Goal: Task Accomplishment & Management: Manage account settings

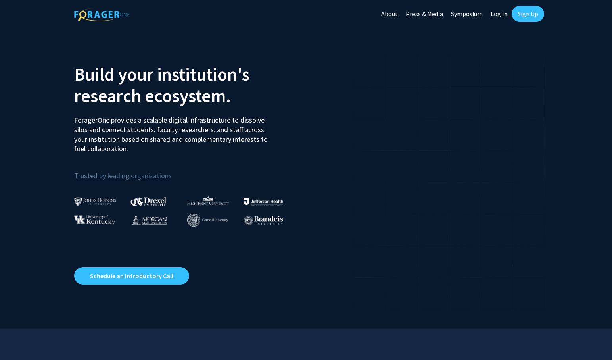
click at [500, 16] on link "Log In" at bounding box center [499, 14] width 25 height 28
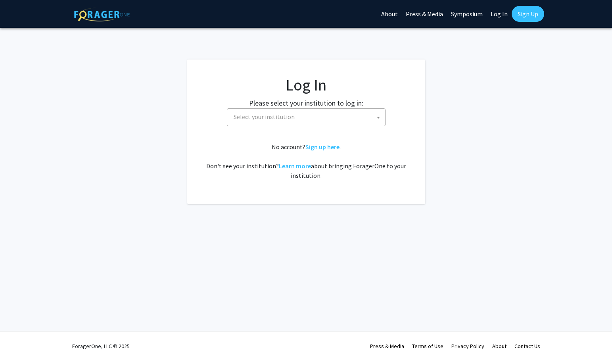
select select
click at [313, 111] on span "Select your institution" at bounding box center [307, 117] width 155 height 16
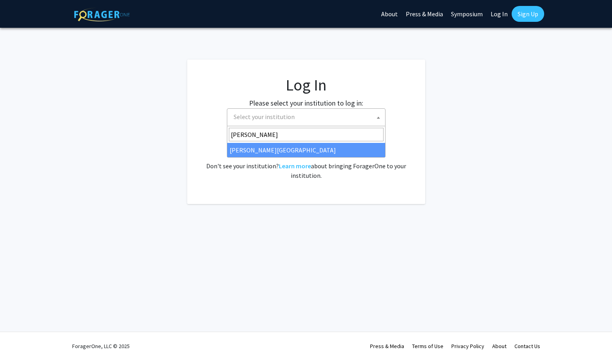
type input "[PERSON_NAME]"
select select "24"
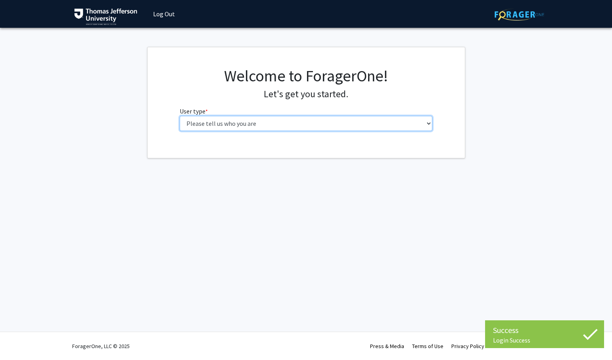
click at [297, 119] on select "Please tell us who you are Undergraduate Student Master's Student Doctoral Cand…" at bounding box center [306, 123] width 253 height 15
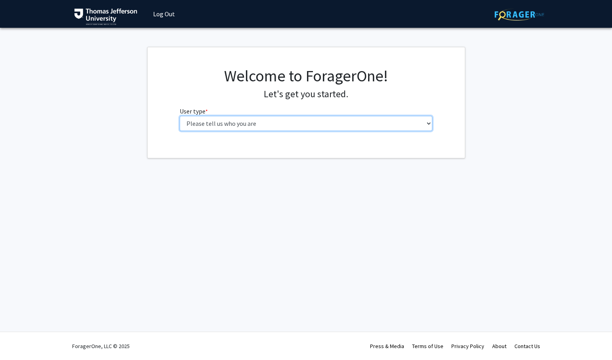
select select "3: doc"
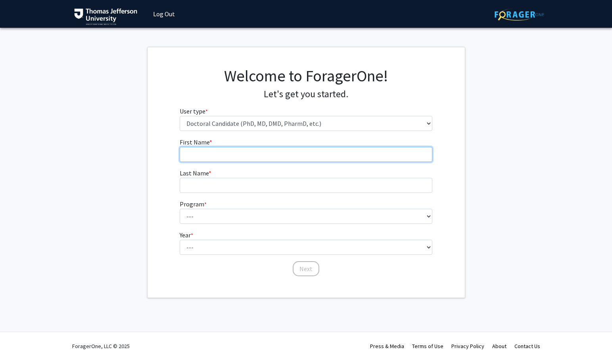
click at [294, 156] on input "First Name * required" at bounding box center [306, 154] width 253 height 15
type input "Anneka"
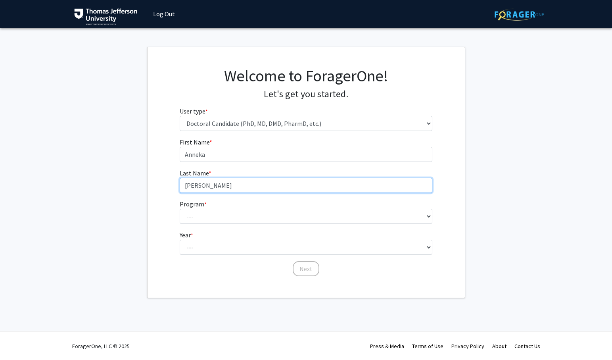
type input "[PERSON_NAME]"
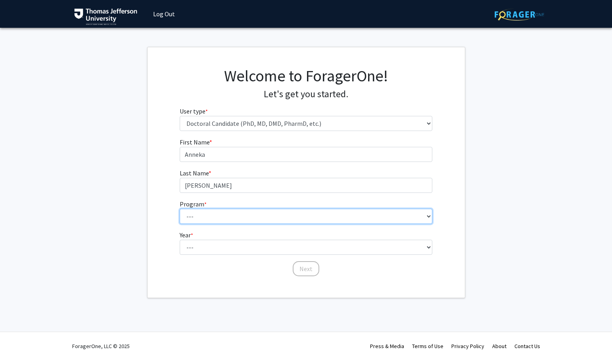
click at [281, 215] on select "--- Accelerated 3+3 BS in Health Sciences/Doctor of Occupational Therapy Accele…" at bounding box center [306, 216] width 253 height 15
select select "35: 815"
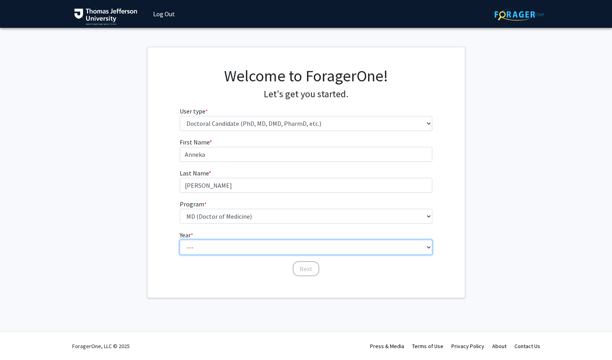
click at [240, 244] on select "--- First Year Second Year Third Year Fourth Year Fifth Year Sixth Year Seventh…" at bounding box center [306, 246] width 253 height 15
select select "1: first_year"
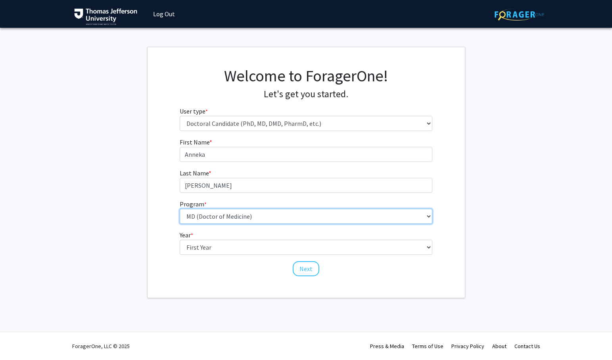
click at [243, 212] on select "--- Accelerated 3+3 BS in Health Sciences/Doctor of Occupational Therapy Accele…" at bounding box center [306, 216] width 253 height 15
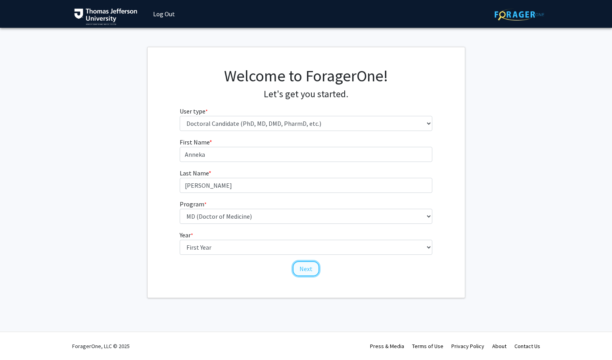
click at [307, 272] on button "Next" at bounding box center [306, 268] width 27 height 15
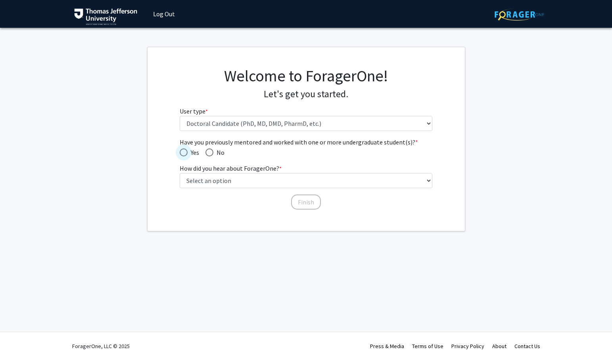
click at [180, 149] on span "Have you previously mentored and worked with one or more undergraduate student(…" at bounding box center [184, 152] width 8 height 8
click at [180, 149] on input "Yes" at bounding box center [184, 152] width 8 height 8
radio input "true"
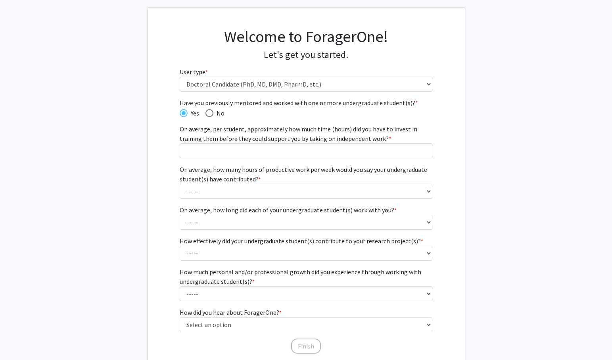
scroll to position [48, 0]
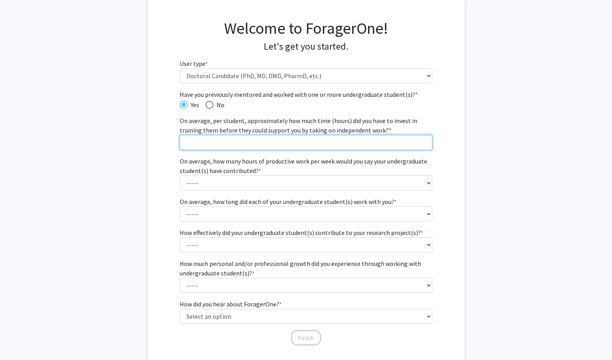
click at [260, 143] on input "On average, per student, approximately how much time (hours) did you have to in…" at bounding box center [306, 142] width 253 height 15
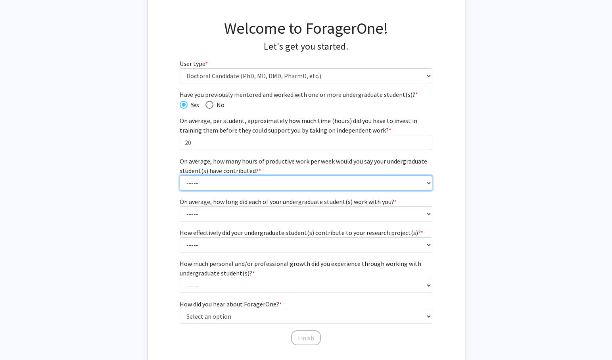
click at [300, 178] on select "----- 1 - 5 hours 6 - 10 hours 11 - 15 hours 16 - 20 hours 21 - 30 hours 31 - 4…" at bounding box center [306, 182] width 253 height 15
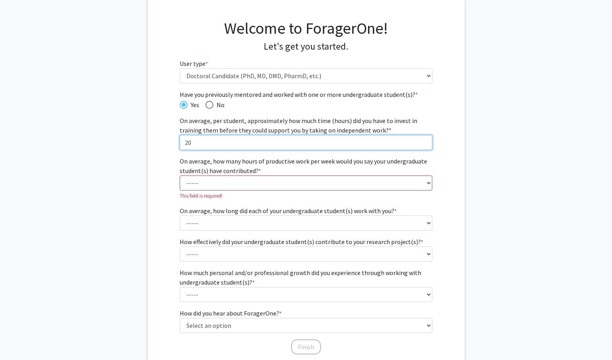
click at [271, 142] on input "20" at bounding box center [306, 142] width 253 height 15
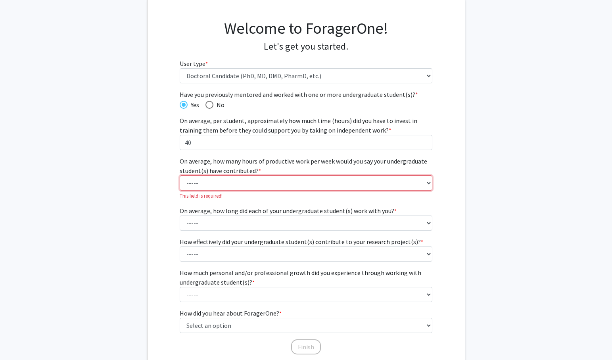
click at [211, 181] on select "----- 1 - 5 hours 6 - 10 hours 11 - 15 hours 16 - 20 hours 21 - 30 hours 31 - 4…" at bounding box center [306, 182] width 253 height 15
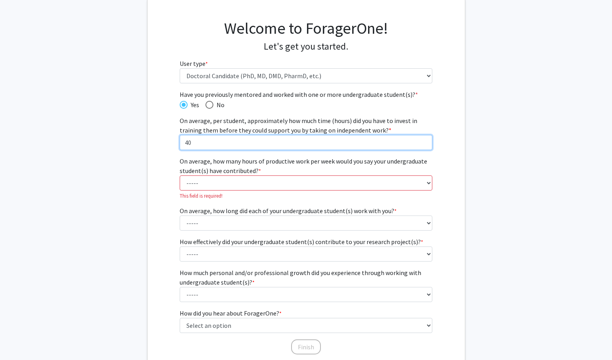
click at [189, 141] on input "40" at bounding box center [306, 142] width 253 height 15
type input "30"
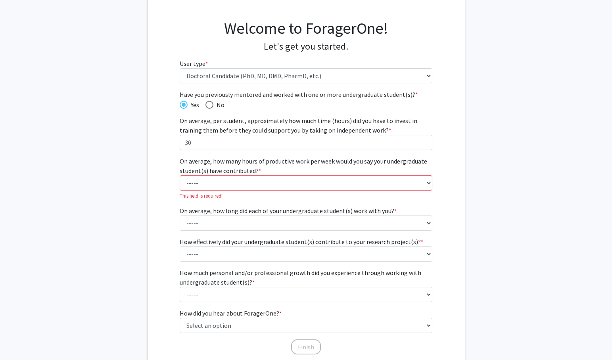
click at [202, 154] on div "Have you previously mentored and worked with one or more undergraduate student(…" at bounding box center [306, 196] width 253 height 212
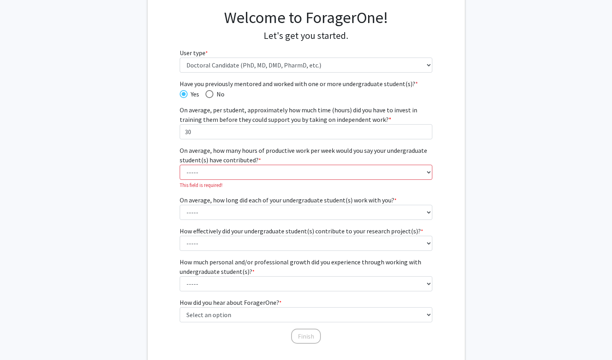
scroll to position [62, 0]
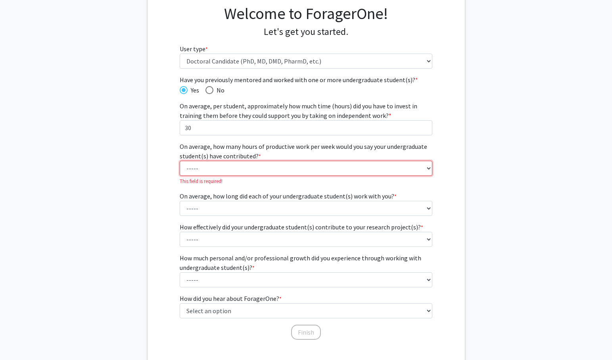
click at [220, 169] on select "----- 1 - 5 hours 6 - 10 hours 11 - 15 hours 16 - 20 hours 21 - 30 hours 31 - 4…" at bounding box center [306, 168] width 253 height 15
select select "4: 16 - 20 hours"
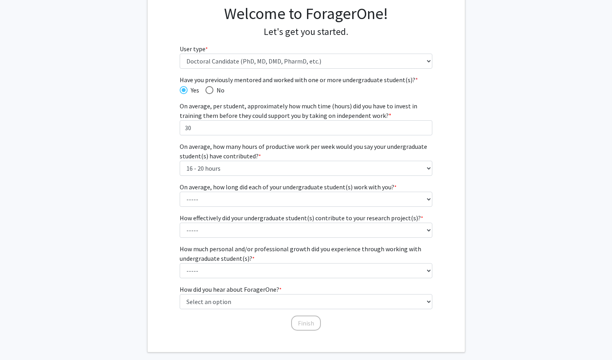
click at [215, 184] on label "On average, how long did each of your undergraduate student(s) work with you? *…" at bounding box center [288, 187] width 217 height 10
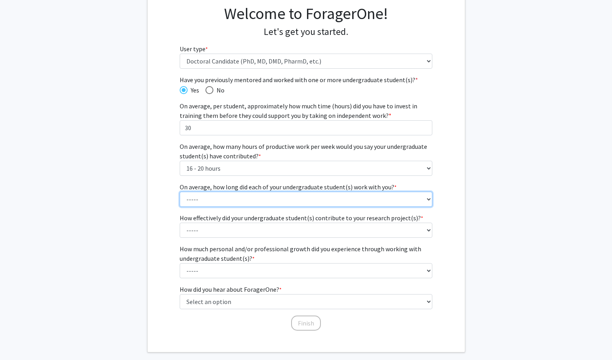
click at [215, 192] on select "----- 1 - 3 months 3 - 6 months 6 months - 1 year 1 - 2 years 2 - 3 years 3 - 4…" at bounding box center [306, 199] width 253 height 15
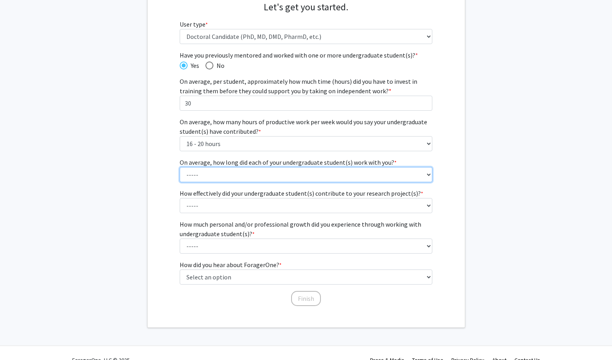
scroll to position [88, 0]
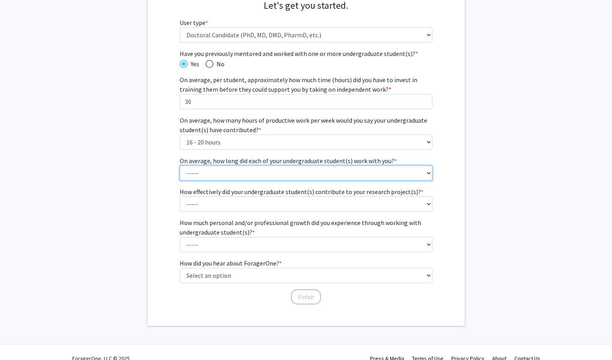
click at [222, 176] on select "----- 1 - 3 months 3 - 6 months 6 months - 1 year 1 - 2 years 2 - 3 years 3 - 4…" at bounding box center [306, 172] width 253 height 15
select select "2: 3 - 6 months"
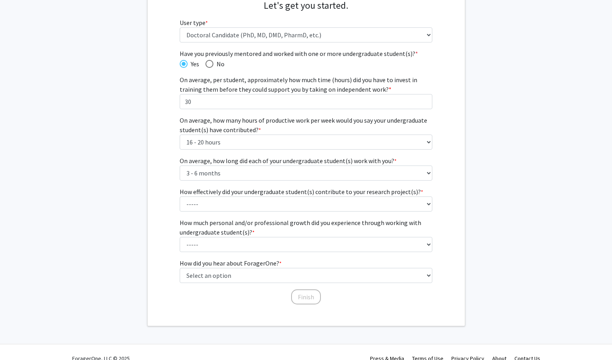
click at [227, 188] on label "How effectively did your undergraduate student(s) contribute to your research p…" at bounding box center [301, 192] width 243 height 10
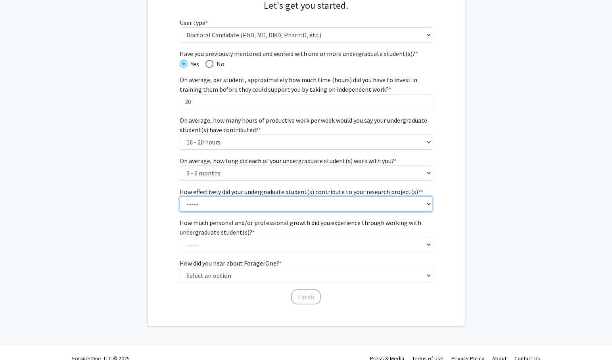
click at [227, 196] on select "----- 1 (Minimally) 2 3 (Moderately) 4 5 (Significantly)" at bounding box center [306, 203] width 253 height 15
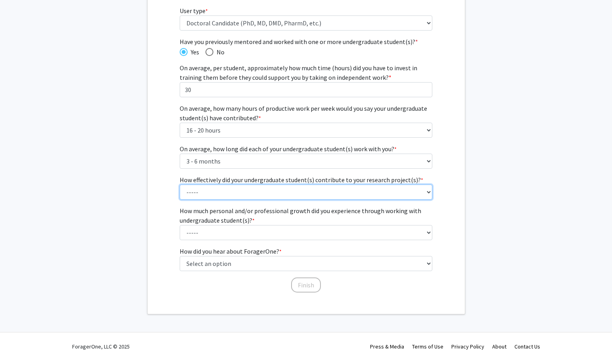
click at [230, 193] on select "----- 1 (Minimally) 2 3 (Moderately) 4 5 (Significantly)" at bounding box center [306, 191] width 253 height 15
select select "3: 3"
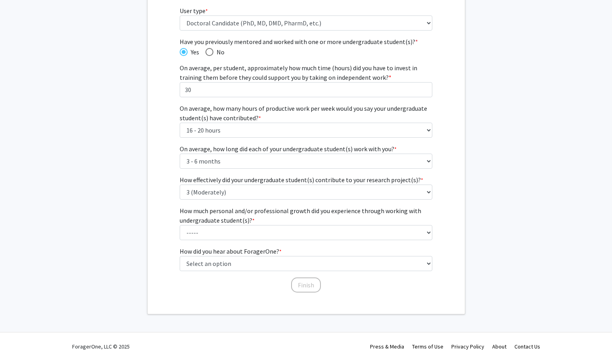
click at [235, 212] on label "How much personal and/or professional growth did you experience through working…" at bounding box center [306, 215] width 253 height 19
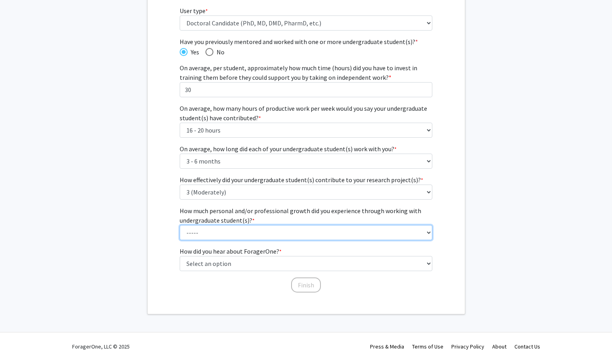
click at [235, 225] on select "----- 1 (Minimal) 2 3 (Moderate) 4 5 (Significant)" at bounding box center [306, 232] width 253 height 15
click at [241, 230] on select "----- 1 (Minimal) 2 3 (Moderate) 4 5 (Significant)" at bounding box center [306, 232] width 253 height 15
click at [239, 231] on select "----- 1 (Minimal) 2 3 (Moderate) 4 5 (Significant)" at bounding box center [306, 232] width 253 height 15
select select "4: 4"
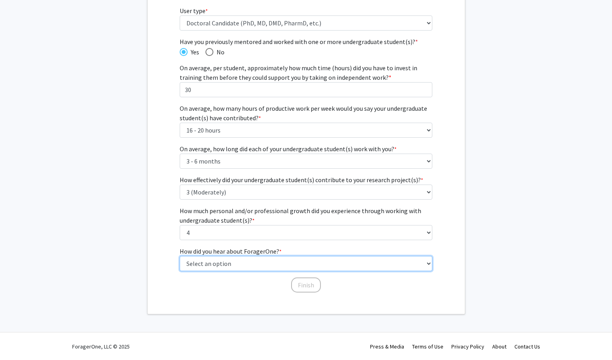
click at [239, 265] on select "Select an option Peer/student recommendation Faculty/staff recommendation Unive…" at bounding box center [306, 263] width 253 height 15
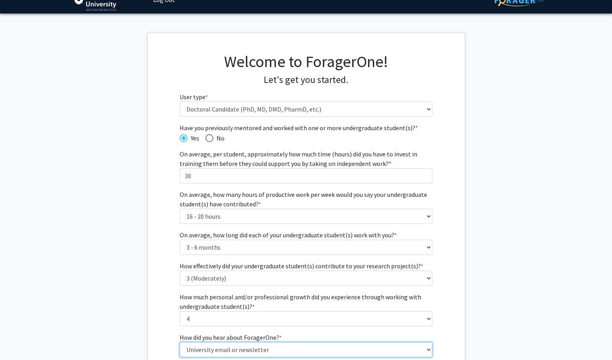
scroll to position [0, 0]
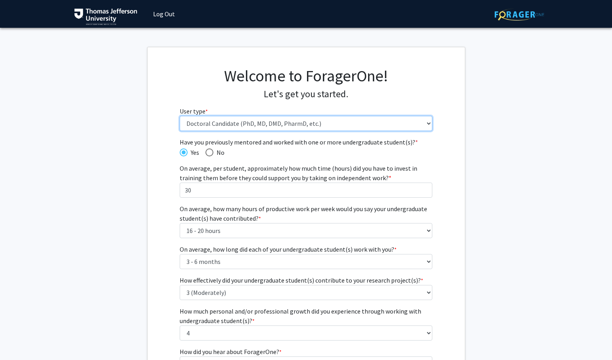
click at [253, 121] on select "Please tell us who you are Undergraduate Student Master's Student Doctoral Cand…" at bounding box center [306, 123] width 253 height 15
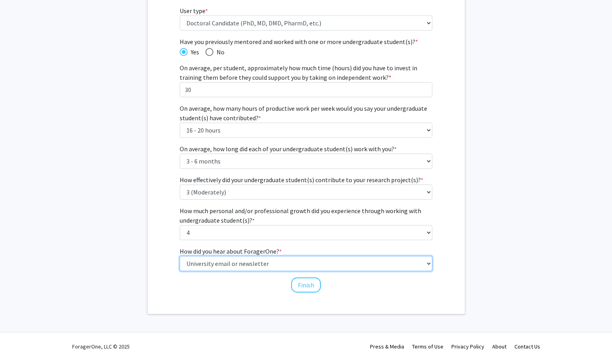
click at [282, 264] on select "Select an option Peer/student recommendation Faculty/staff recommendation Unive…" at bounding box center [306, 263] width 253 height 15
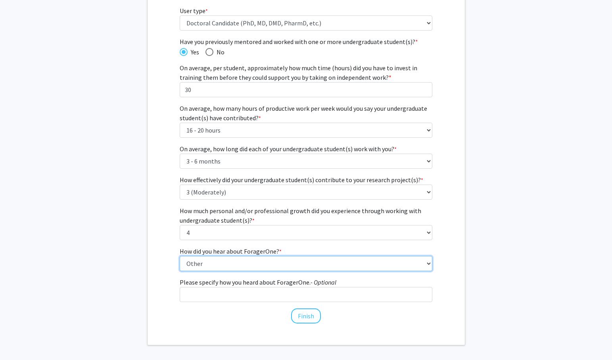
click at [294, 259] on select "Select an option Peer/student recommendation Faculty/staff recommendation Unive…" at bounding box center [306, 263] width 253 height 15
click at [277, 257] on select "Select an option Peer/student recommendation Faculty/staff recommendation Unive…" at bounding box center [306, 263] width 253 height 15
select select "2: faculty_recommendation"
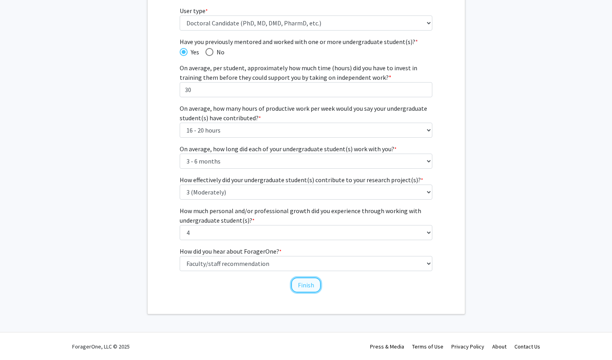
click at [304, 287] on button "Finish" at bounding box center [306, 284] width 30 height 15
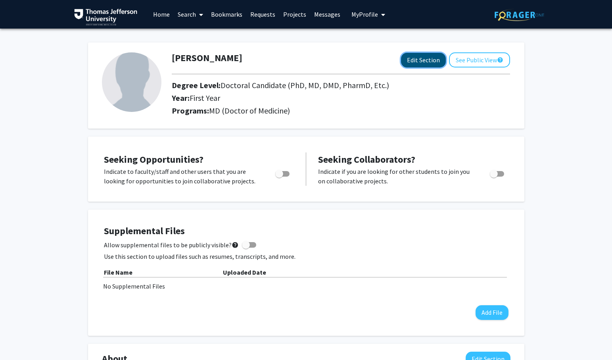
click at [420, 56] on button "Edit Section" at bounding box center [423, 60] width 45 height 15
select select "first_year"
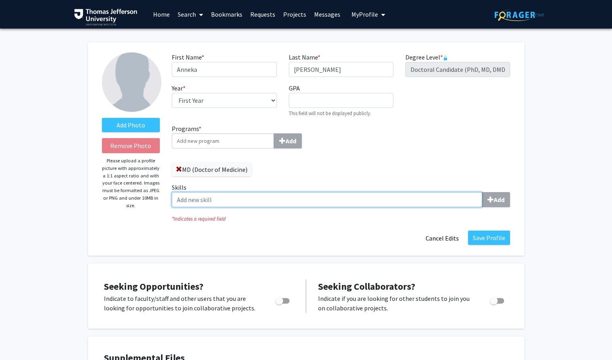
click at [256, 196] on input "Skills Add" at bounding box center [327, 199] width 310 height 15
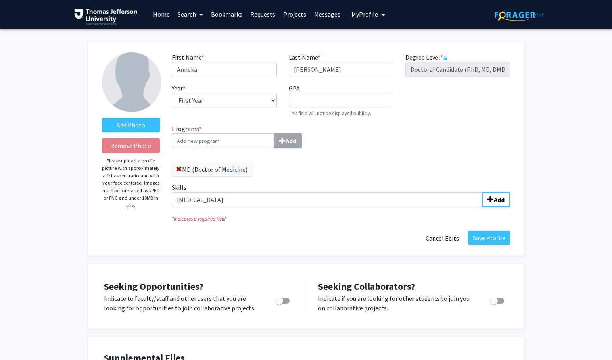
drag, startPoint x: 198, startPoint y: 201, endPoint x: 244, endPoint y: 219, distance: 49.3
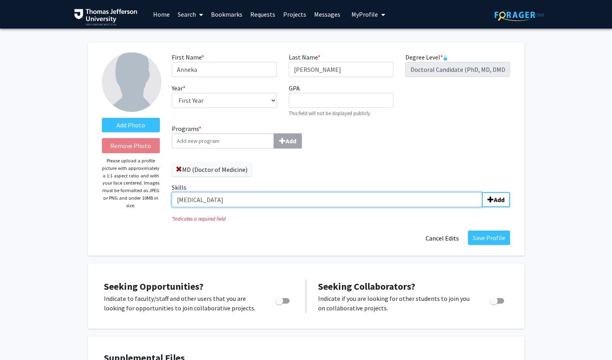
click at [258, 204] on input "Flow Cytometry" at bounding box center [327, 199] width 310 height 15
type input "Flow Cytometry"
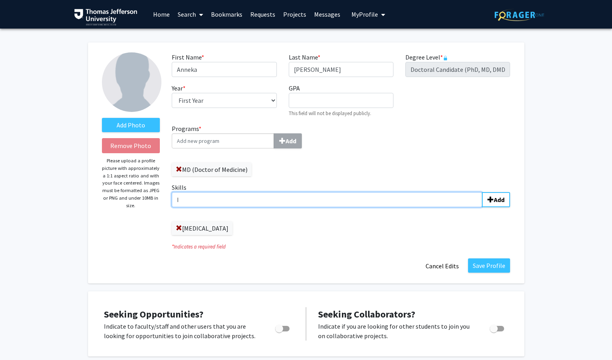
type input "I"
type input "Confocal Microscopy"
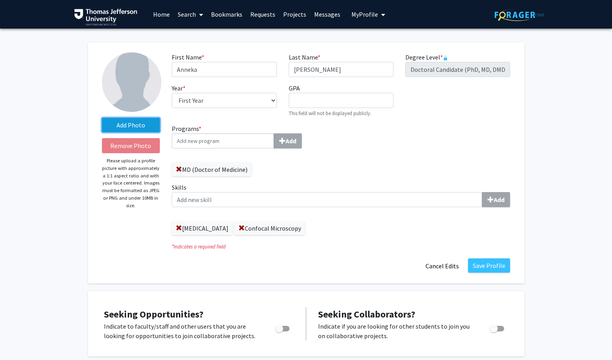
click at [125, 126] on label "Add Photo" at bounding box center [131, 125] width 58 height 14
click at [0, 0] on input "Add Photo" at bounding box center [0, 0] width 0 height 0
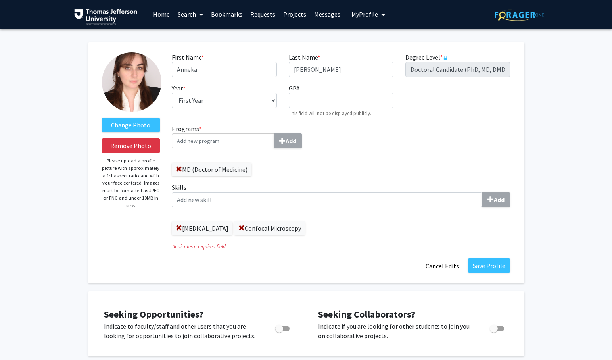
drag, startPoint x: 132, startPoint y: 93, endPoint x: 132, endPoint y: 106, distance: 12.7
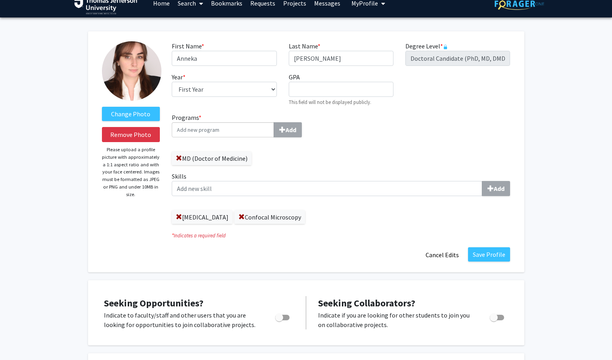
scroll to position [2, 0]
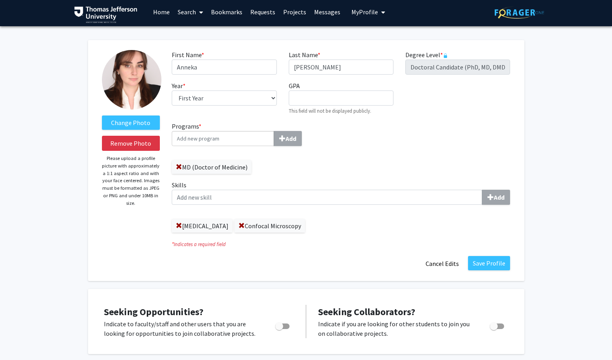
click at [223, 141] on input "Programs * Add" at bounding box center [223, 138] width 102 height 15
click at [363, 151] on div "Programs * Add MD (Doctor of Medicine) Skills Add Flow Cytometry Confocal Micro…" at bounding box center [341, 179] width 350 height 117
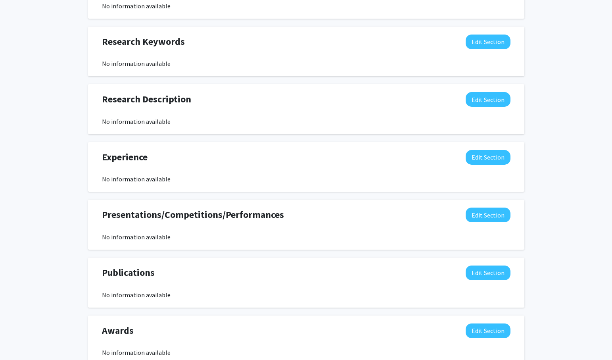
scroll to position [512, 0]
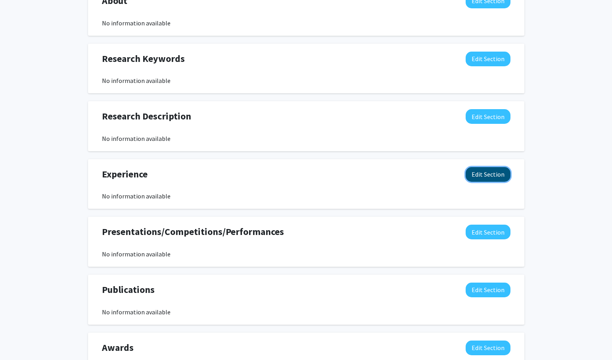
click at [478, 174] on button "Edit Section" at bounding box center [488, 174] width 45 height 15
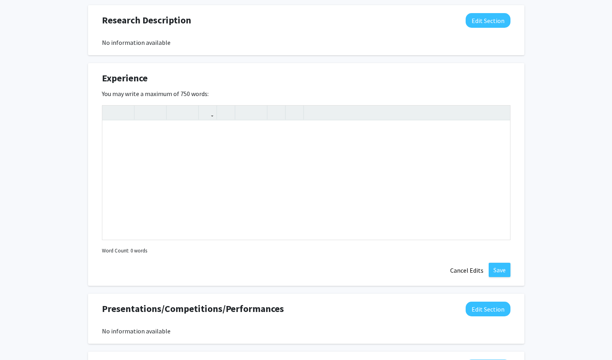
scroll to position [609, 0]
click at [469, 271] on button "Cancel Edits" at bounding box center [467, 269] width 44 height 15
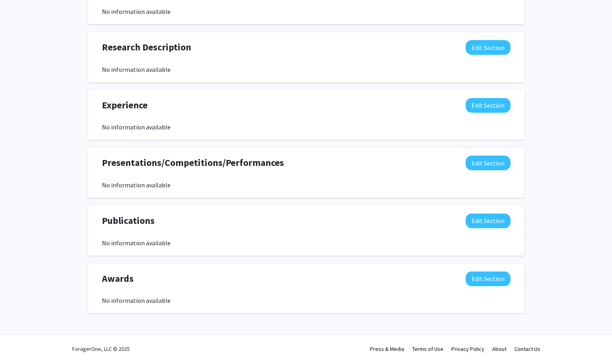
scroll to position [584, 0]
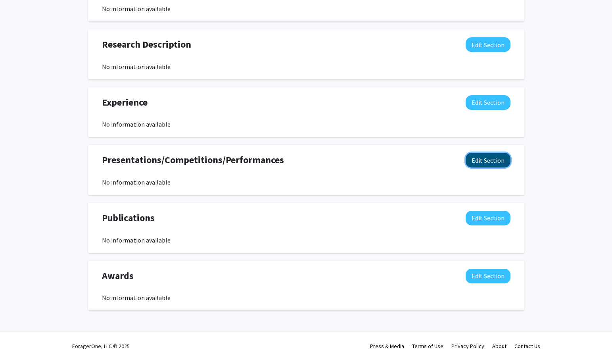
click at [492, 164] on button "Edit Section" at bounding box center [488, 160] width 45 height 15
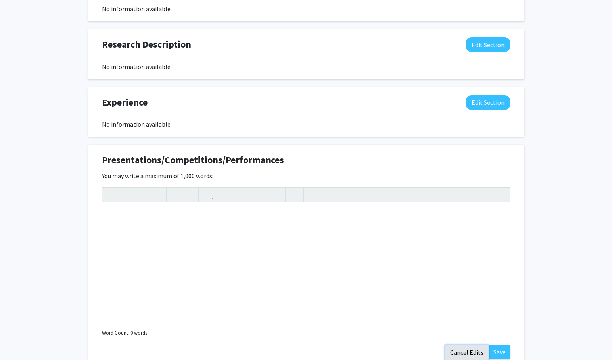
click at [469, 350] on button "Cancel Edits" at bounding box center [467, 352] width 44 height 15
